Goal: Transaction & Acquisition: Purchase product/service

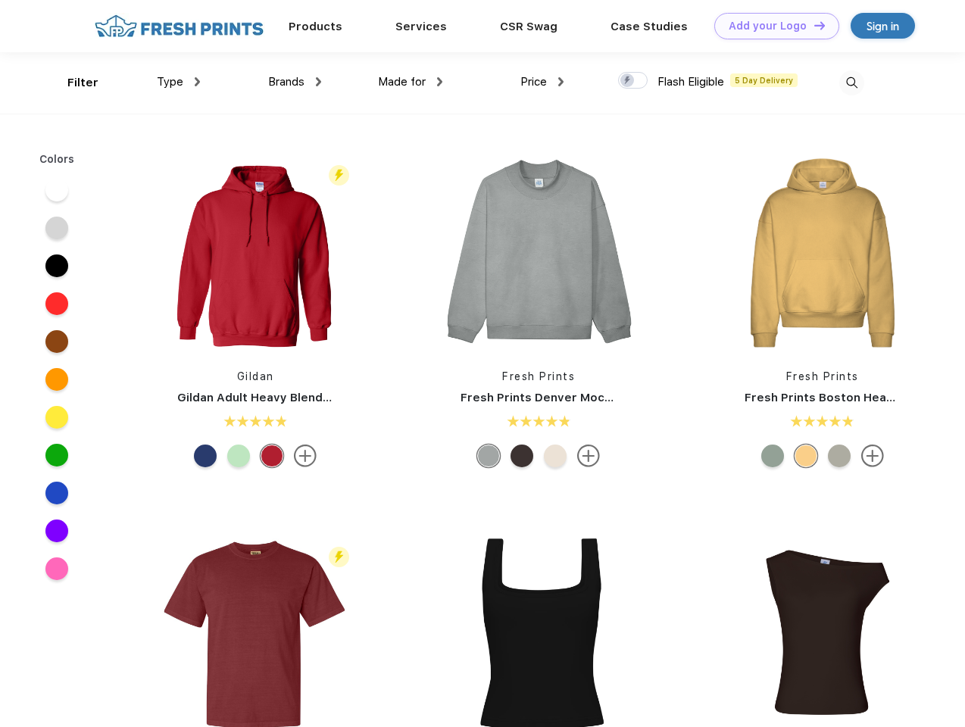
click at [771, 26] on link "Add your Logo Design Tool" at bounding box center [776, 26] width 125 height 27
click at [0, 0] on div "Design Tool" at bounding box center [0, 0] width 0 height 0
click at [813, 25] on link "Add your Logo Design Tool" at bounding box center [776, 26] width 125 height 27
click at [73, 83] on div "Filter" at bounding box center [82, 82] width 31 height 17
click at [179, 82] on span "Type" at bounding box center [170, 82] width 27 height 14
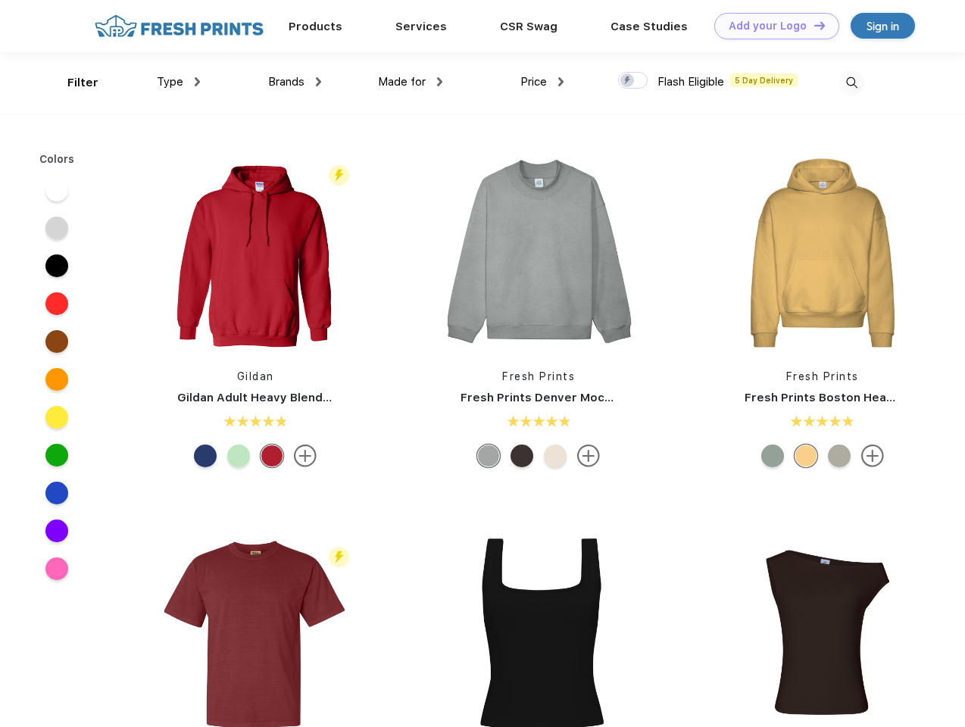
click at [295, 82] on span "Brands" at bounding box center [286, 82] width 36 height 14
click at [410, 82] on span "Made for" at bounding box center [402, 82] width 48 height 14
click at [542, 82] on span "Price" at bounding box center [533, 82] width 27 height 14
click at [633, 81] on div at bounding box center [633, 80] width 30 height 17
click at [628, 81] on input "checkbox" at bounding box center [623, 76] width 10 height 10
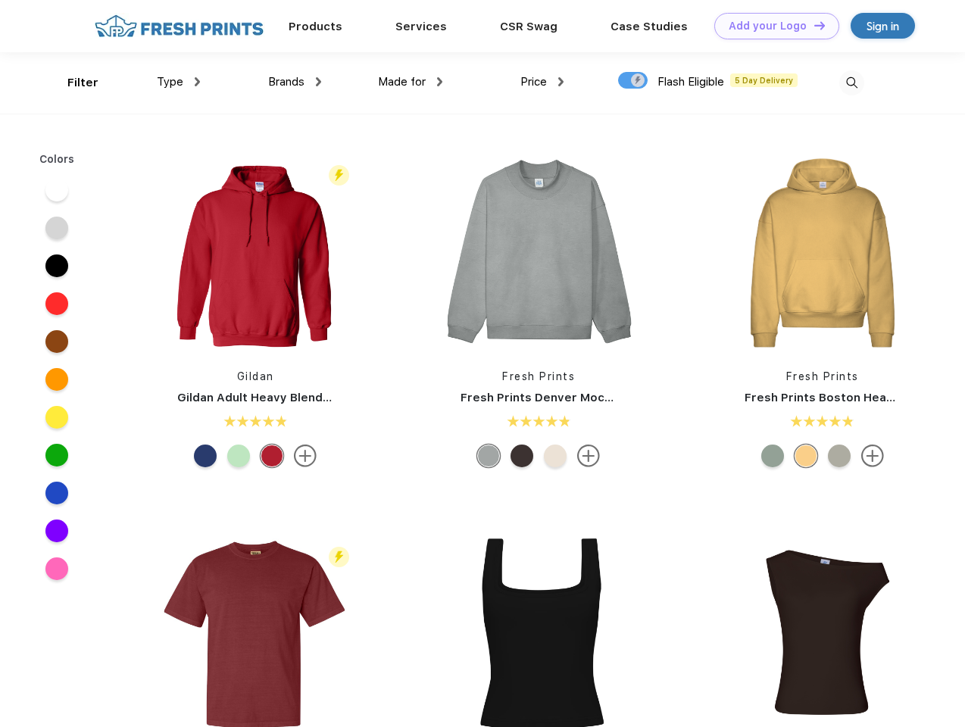
click at [851, 83] on img at bounding box center [851, 82] width 25 height 25
